Goal: Check status: Check status

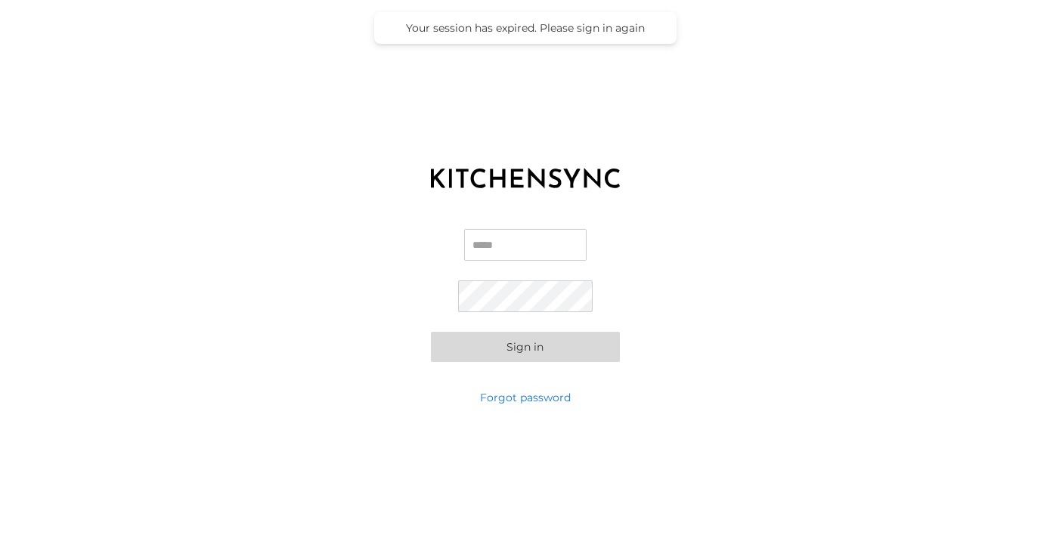
click at [526, 247] on input "Email" at bounding box center [525, 245] width 122 height 32
type input "**********"
click at [534, 348] on button "Sign in" at bounding box center [525, 347] width 189 height 30
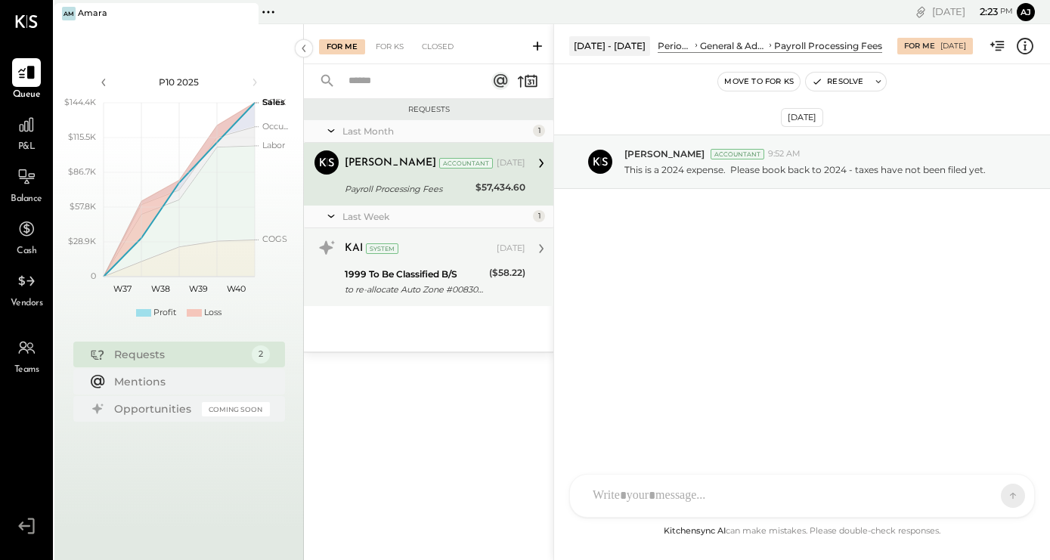
click at [438, 259] on div "KAI System [DATE]" at bounding box center [435, 249] width 181 height 26
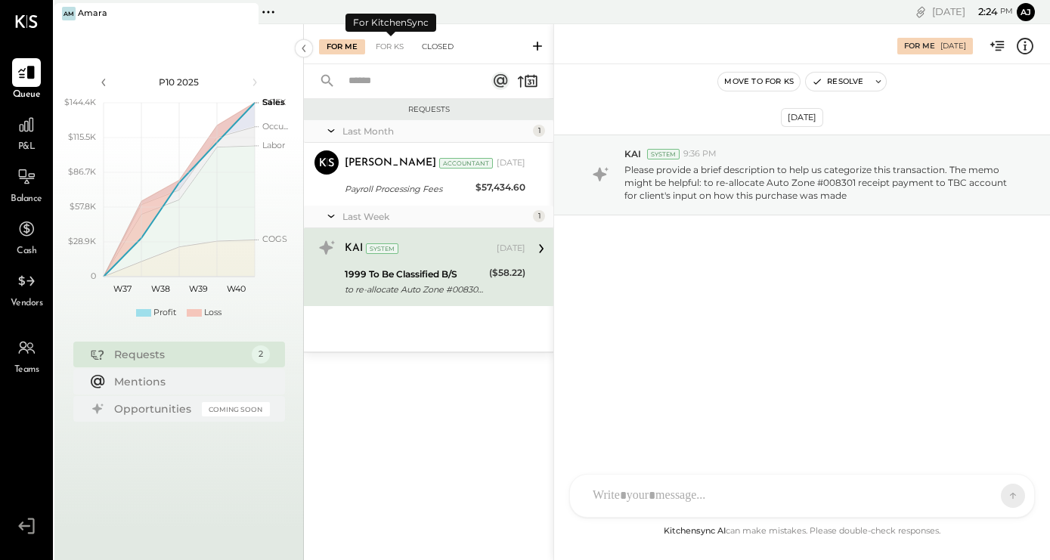
click at [445, 48] on div "Closed" at bounding box center [437, 46] width 47 height 15
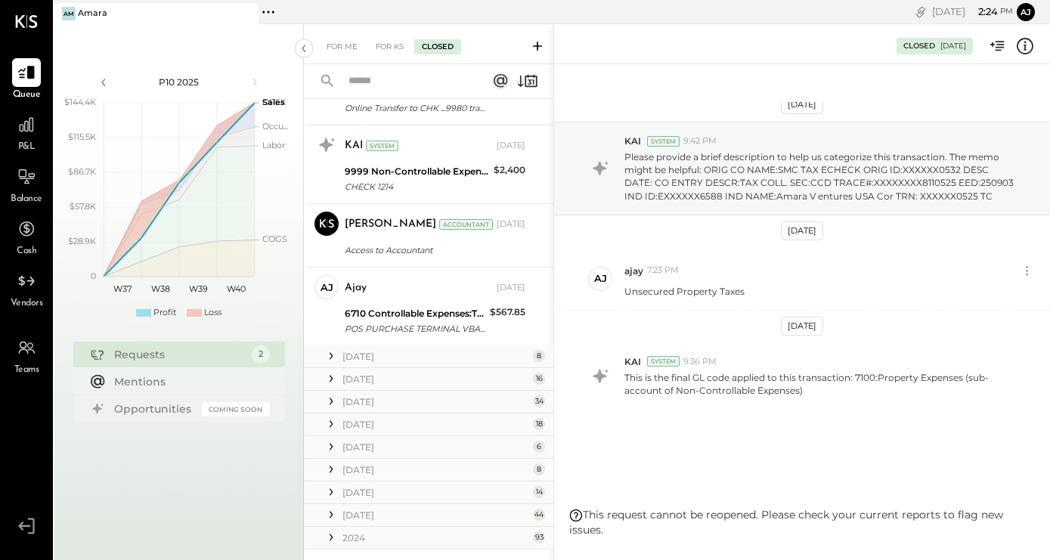
scroll to position [333, 0]
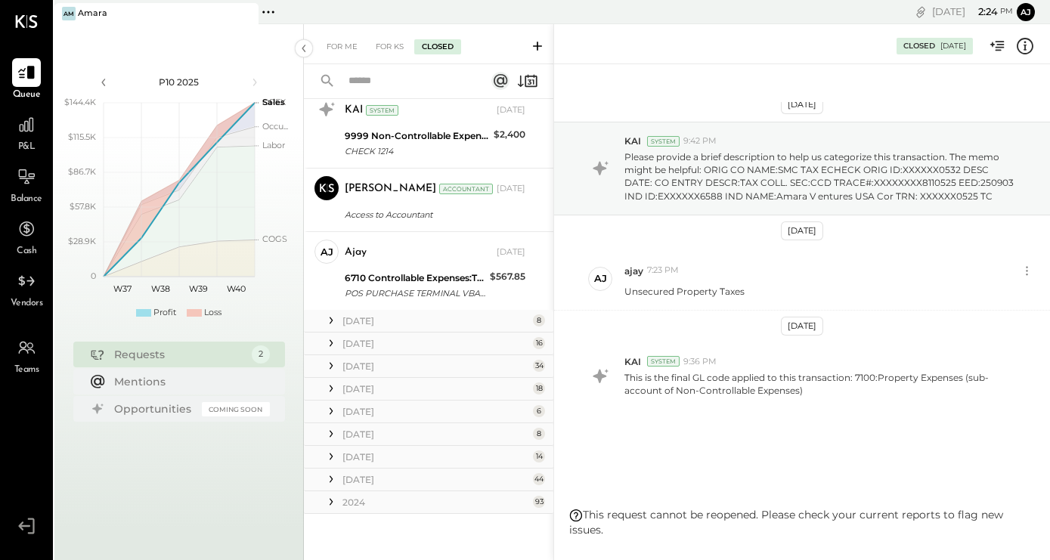
click at [333, 320] on icon at bounding box center [331, 320] width 15 height 15
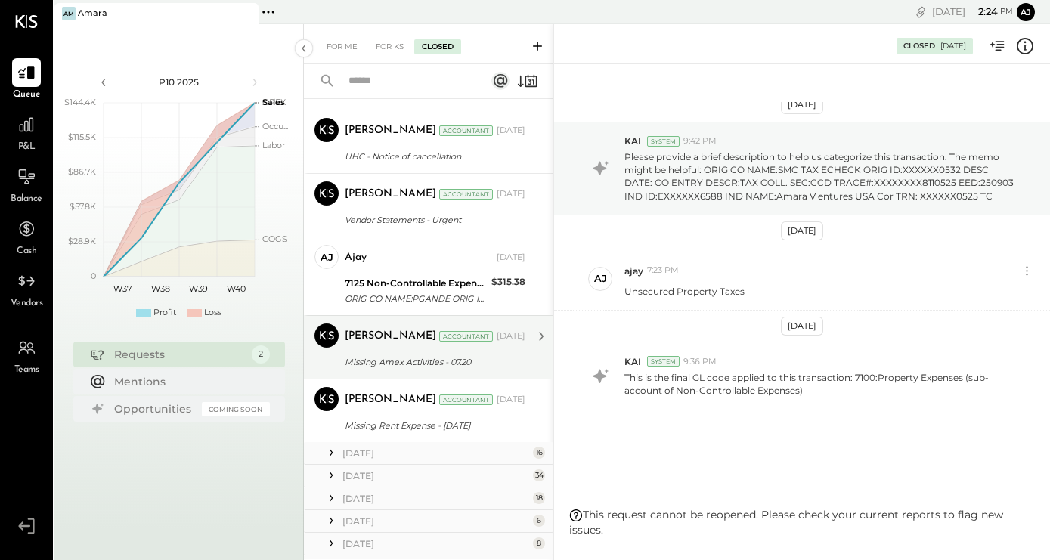
scroll to position [886, 0]
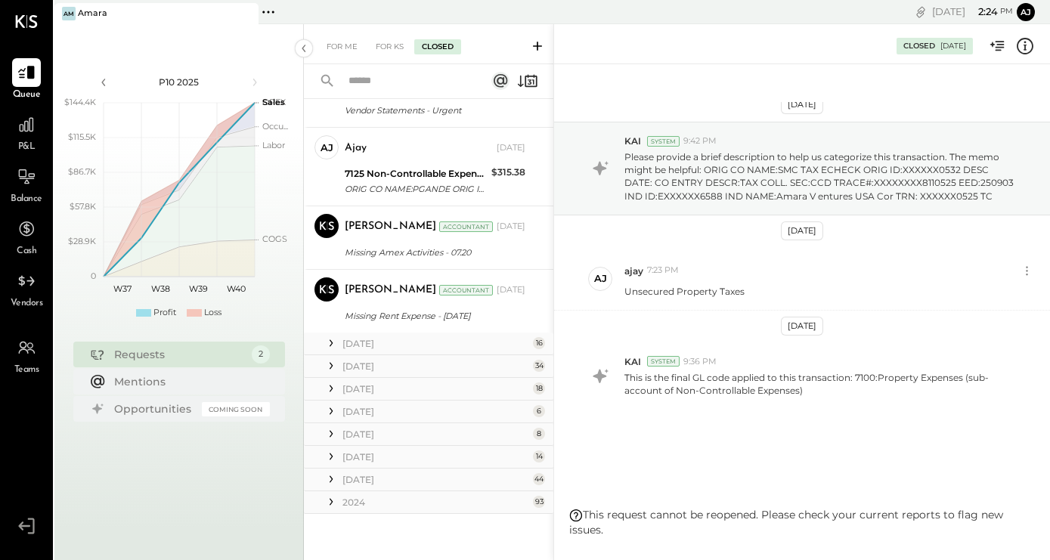
click at [331, 345] on icon at bounding box center [331, 343] width 15 height 15
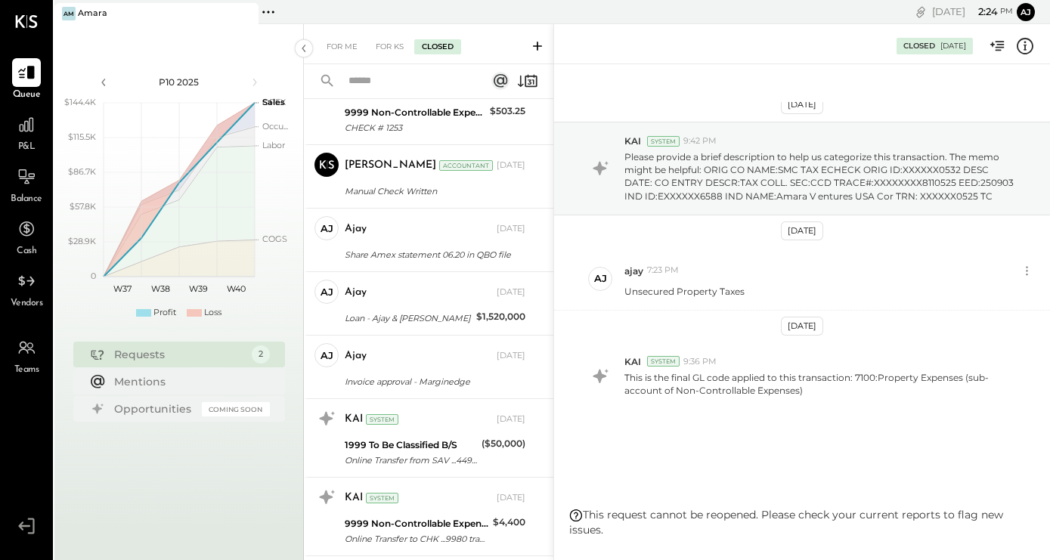
scroll to position [1643, 0]
